Goal: Submit feedback/report problem

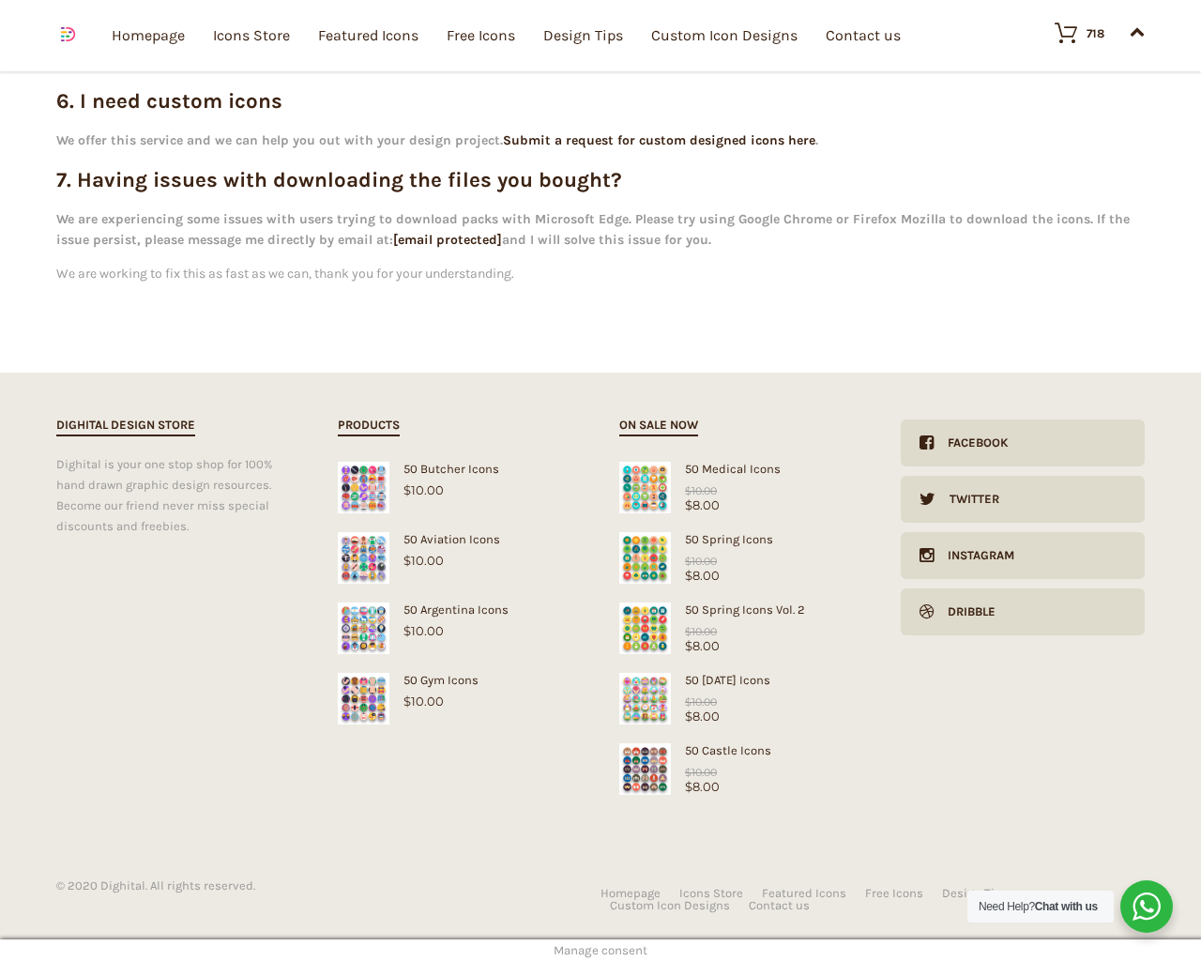
scroll to position [620, 0]
type input "1"
type input "20"
checkbox input "false"
type input "KfnqDuxw"
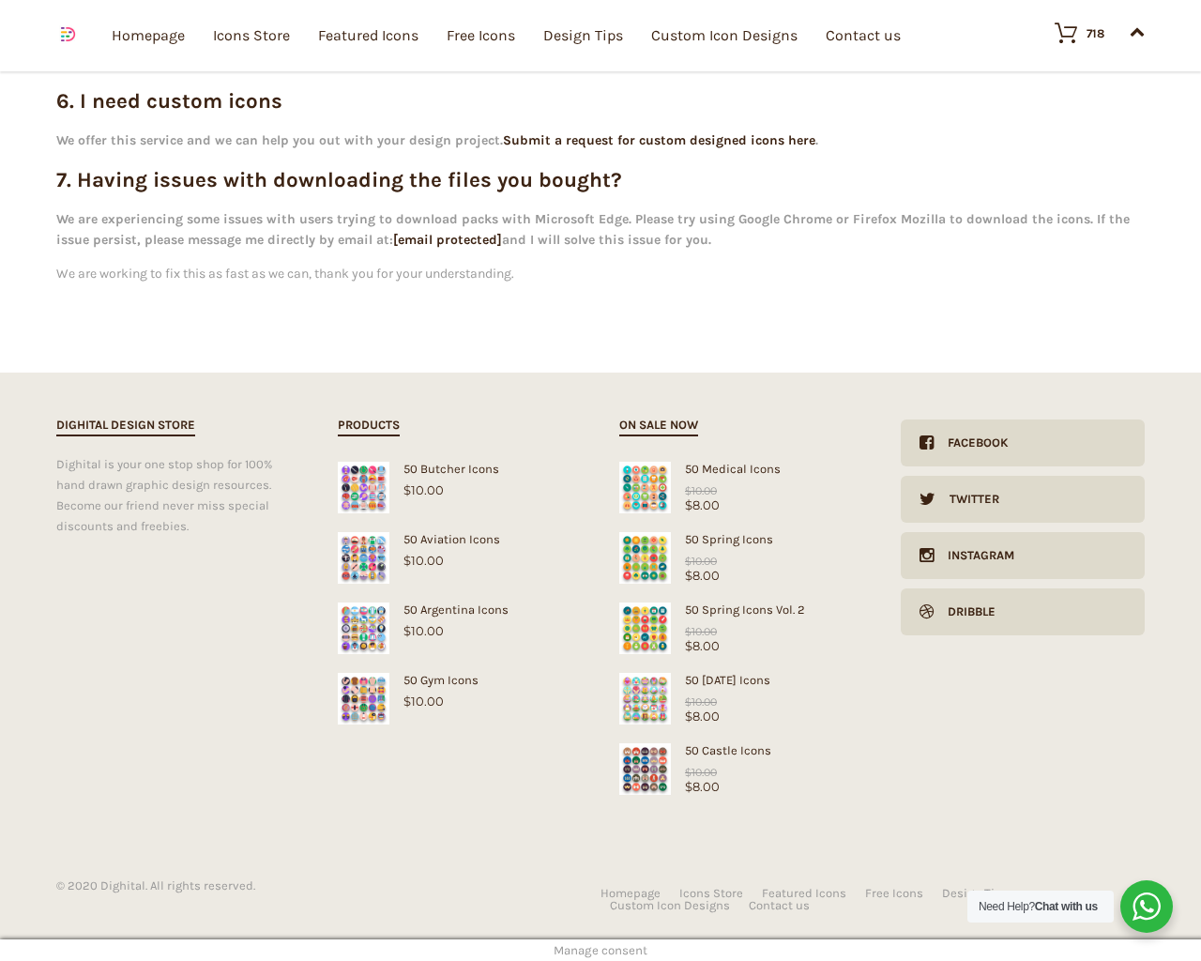
type input "[EMAIL_ADDRESS][DOMAIN_NAME]"
checkbox input "false"
select select "dark"
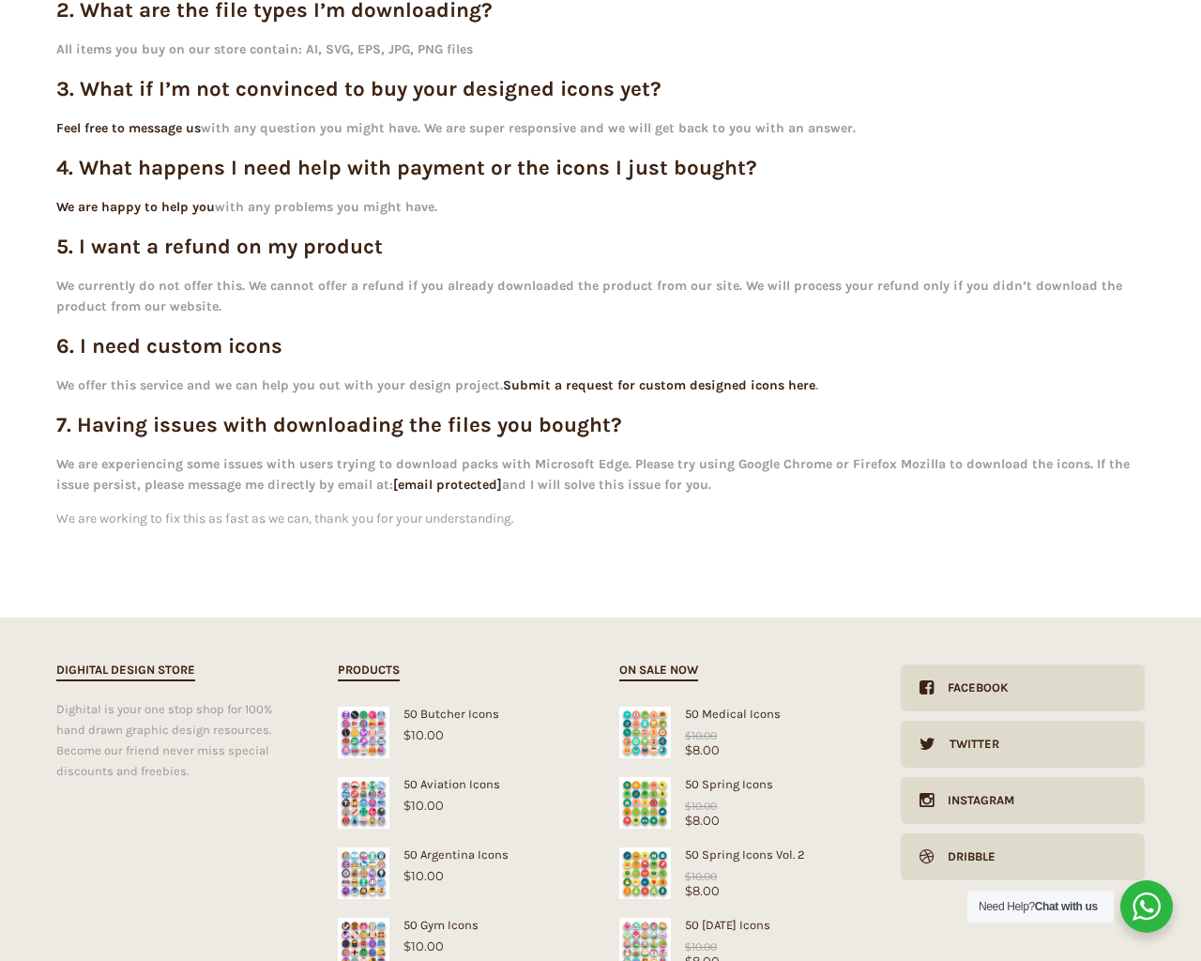
scroll to position [0, 0]
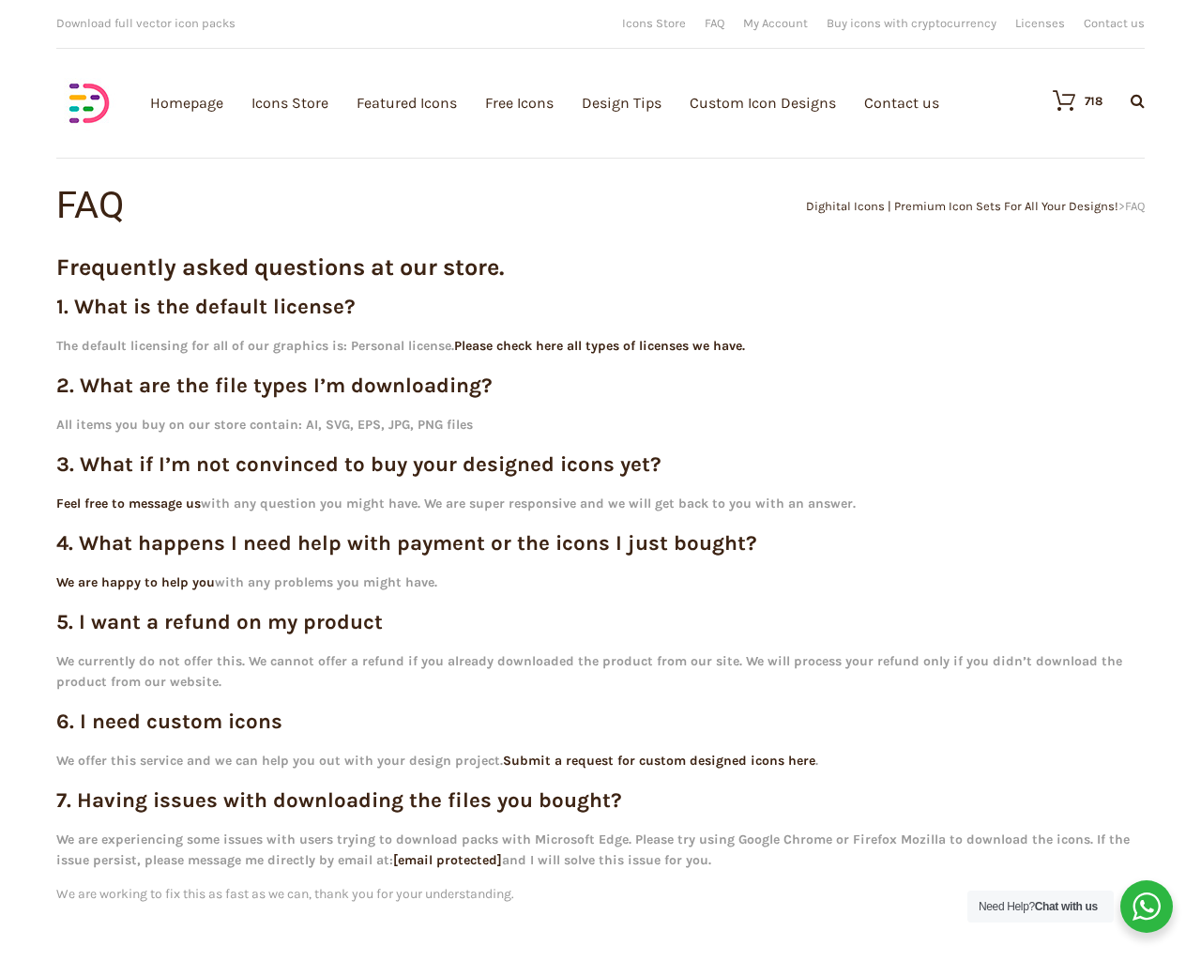
scroll to position [620, 0]
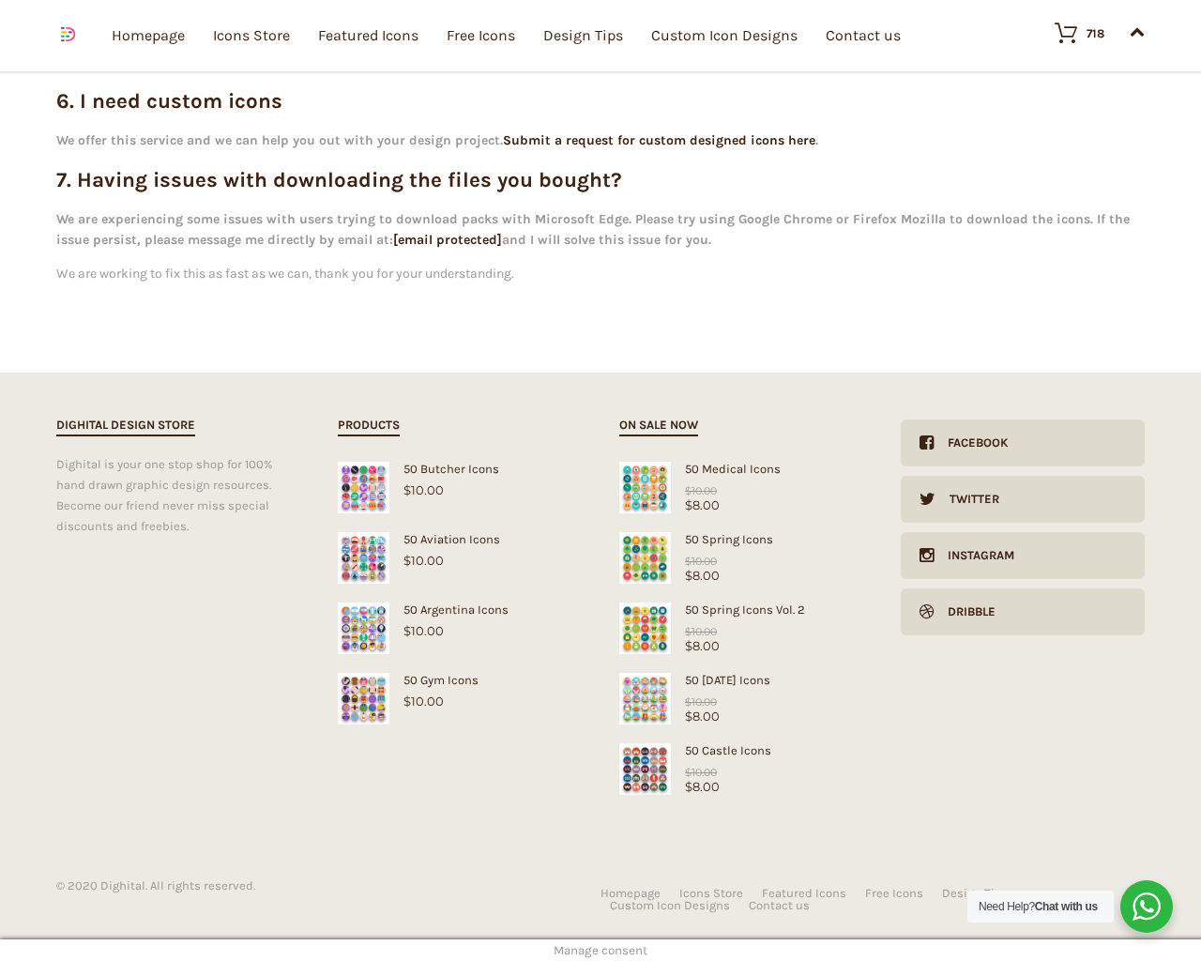
click at [554, 510] on input "Hide Price" at bounding box center [560, 516] width 12 height 12
checkbox input "true"
click at [554, 825] on input "Send me a copy of this e-mail" at bounding box center [560, 831] width 12 height 12
checkbox input "true"
